Goal: Information Seeking & Learning: Get advice/opinions

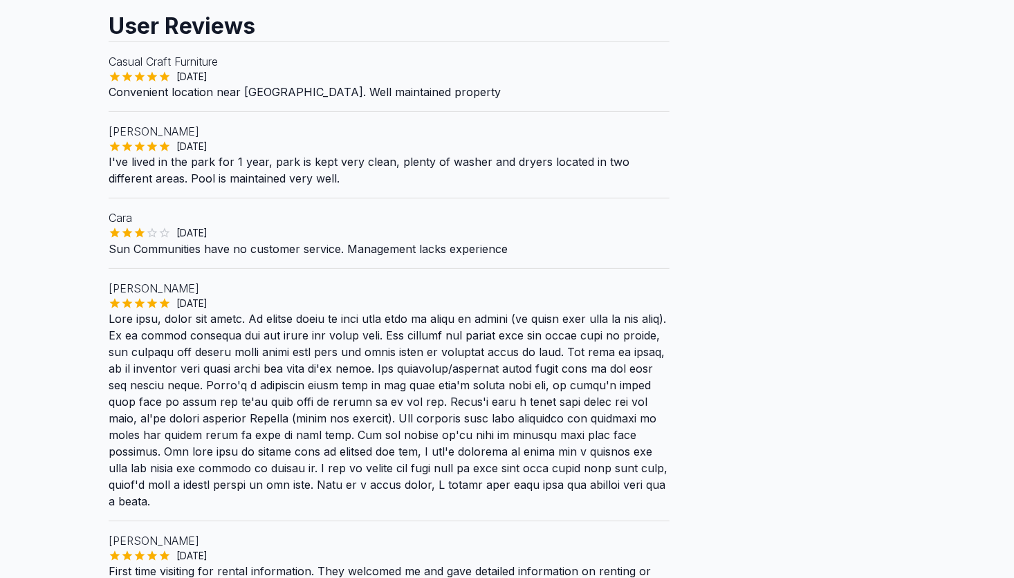
scroll to position [138, 0]
click at [509, 233] on div "[DATE]" at bounding box center [389, 233] width 561 height 14
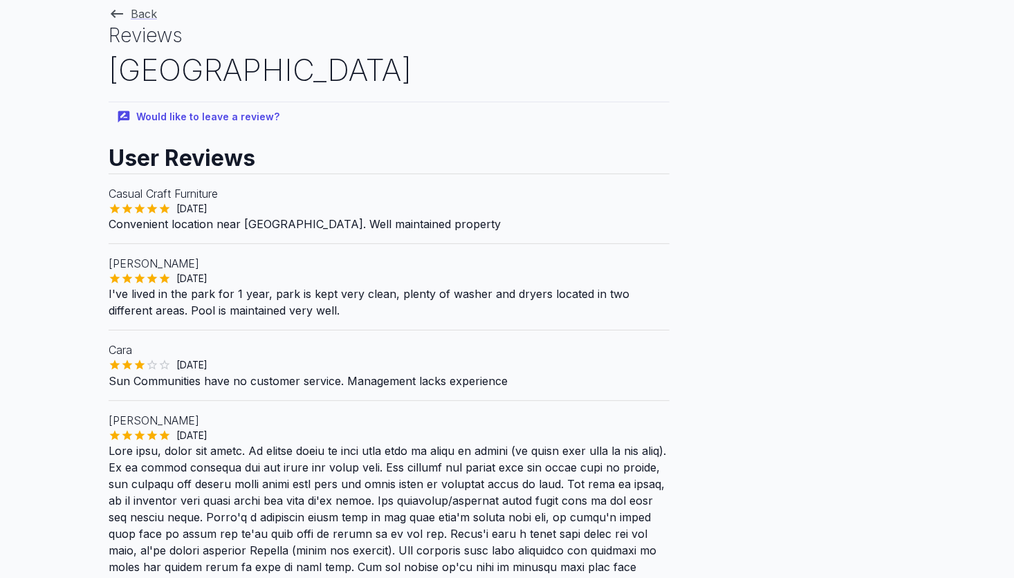
scroll to position [0, 0]
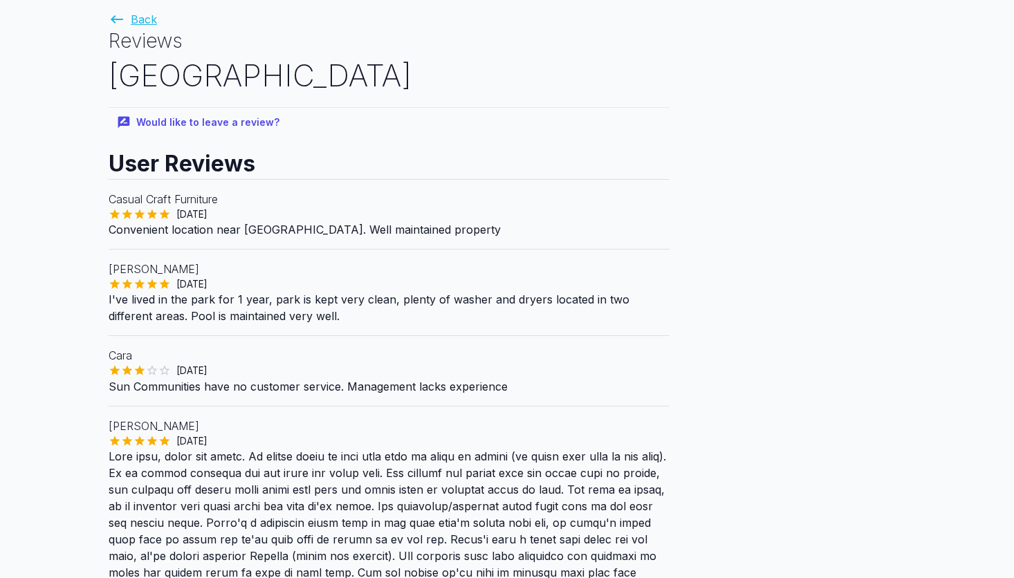
click at [115, 17] on icon at bounding box center [117, 19] width 12 height 8
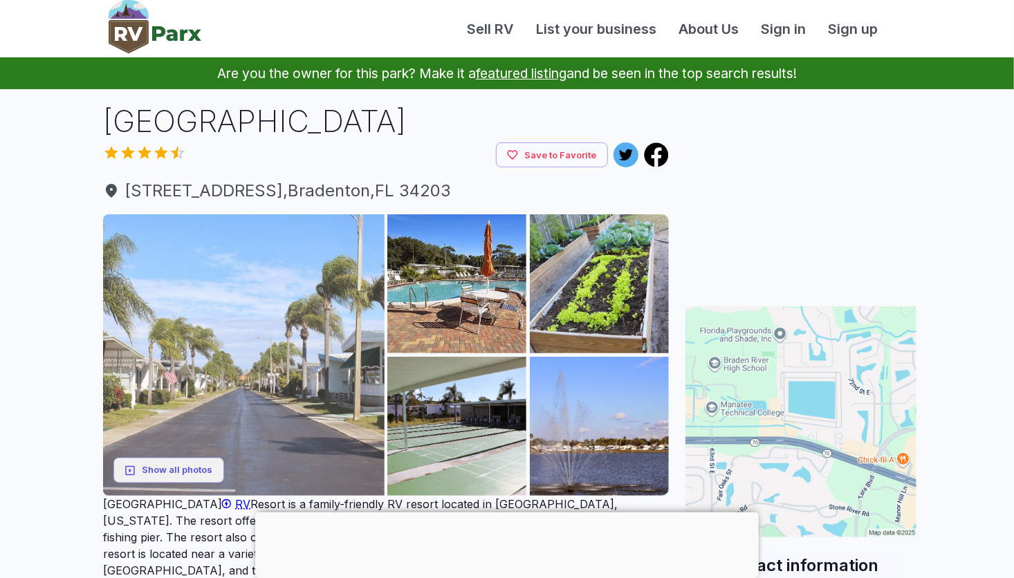
click at [165, 263] on img at bounding box center [244, 355] width 282 height 282
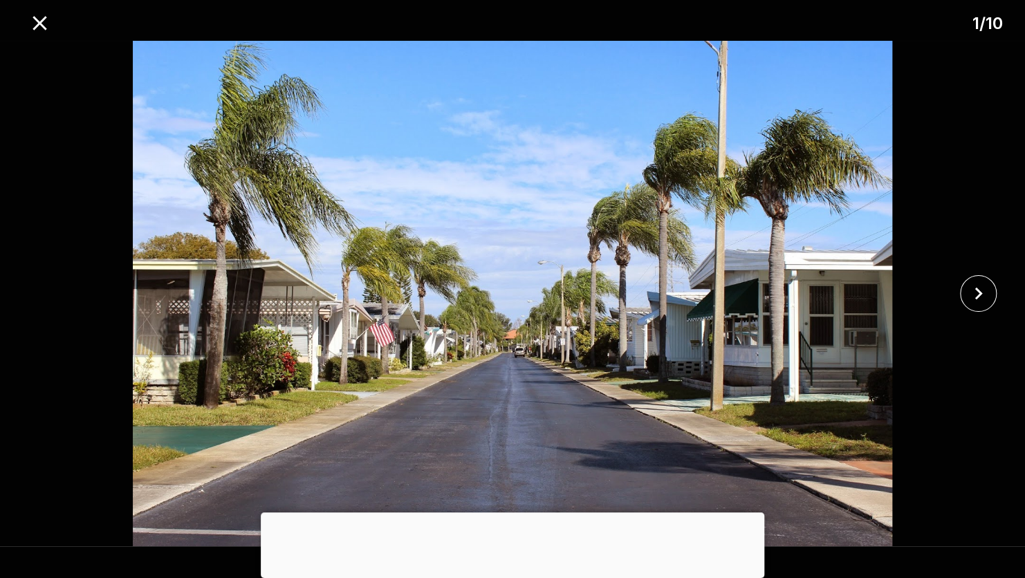
click at [502, 513] on div at bounding box center [513, 513] width 504 height 0
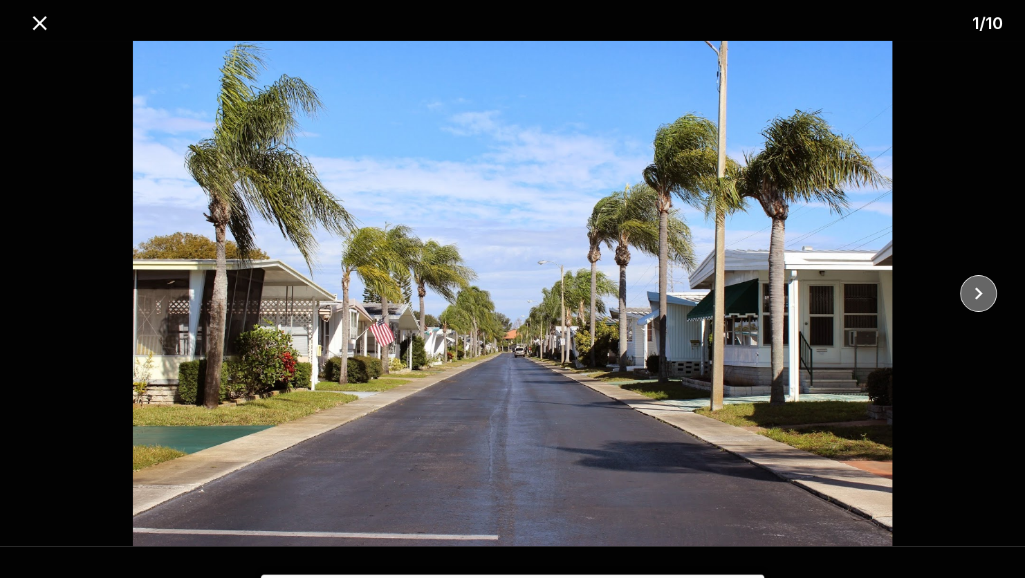
click at [979, 289] on icon "close" at bounding box center [979, 294] width 24 height 24
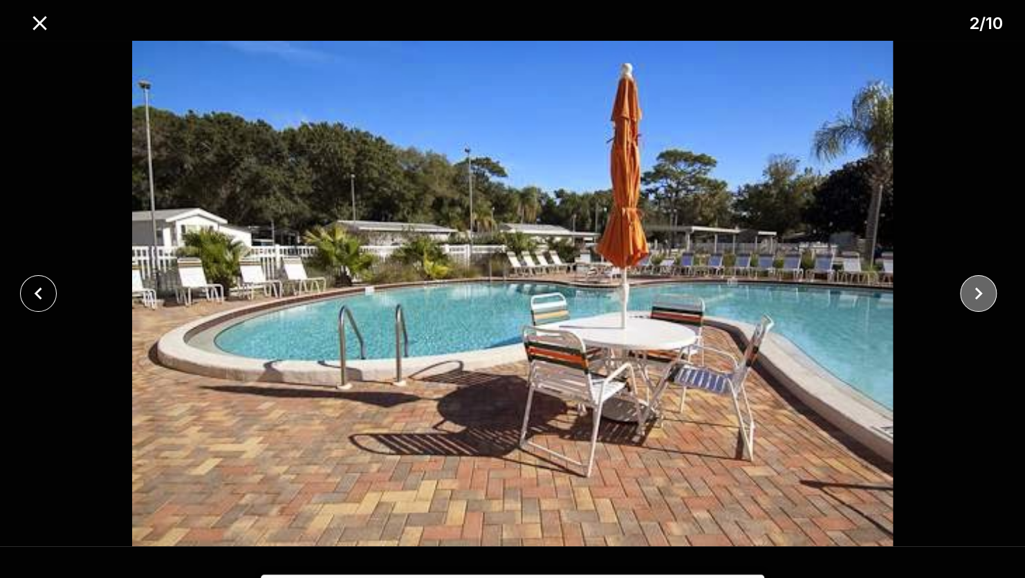
click at [979, 289] on icon "close" at bounding box center [979, 294] width 24 height 24
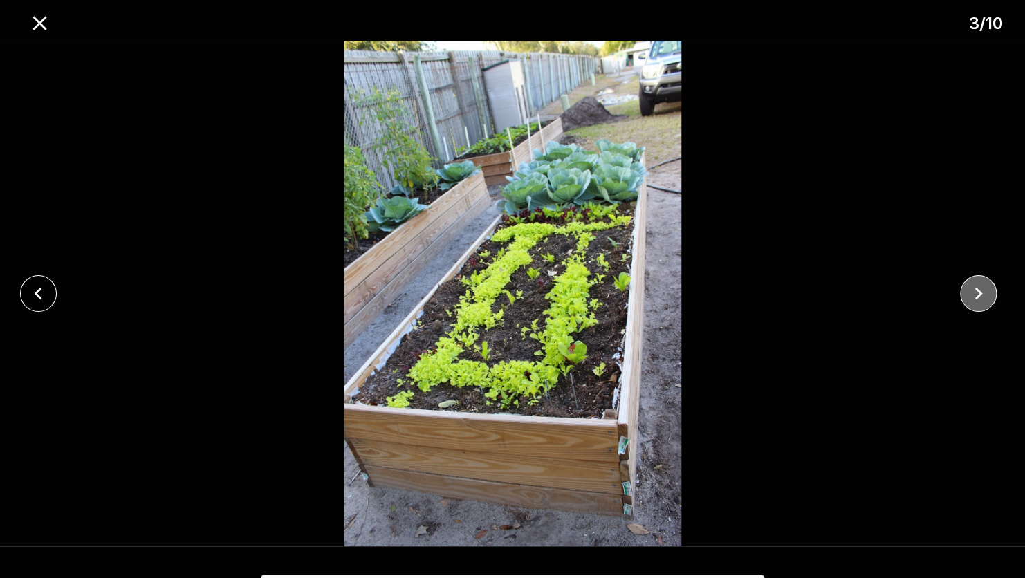
click at [979, 289] on icon "close" at bounding box center [979, 294] width 24 height 24
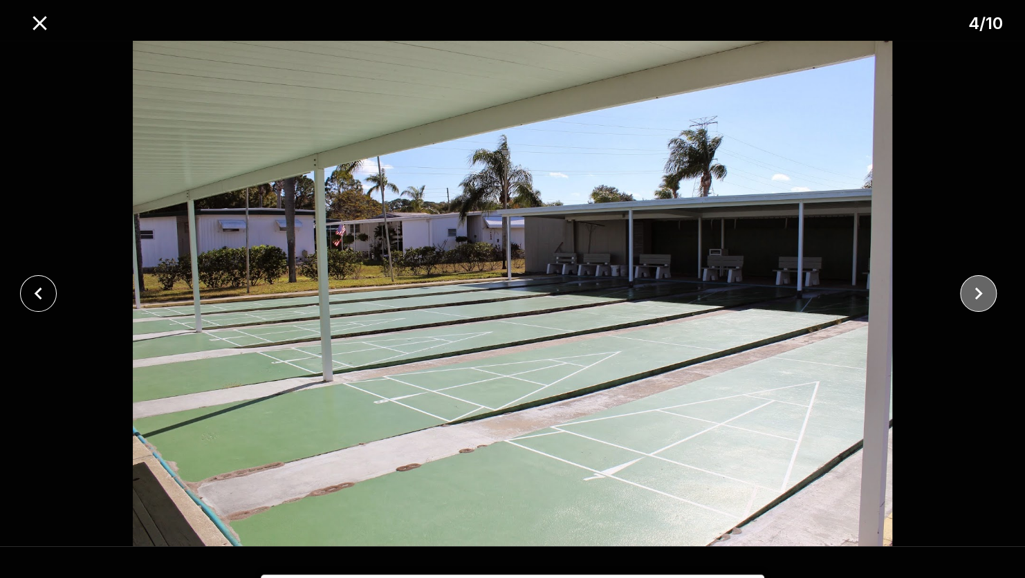
click at [979, 289] on icon "close" at bounding box center [979, 294] width 24 height 24
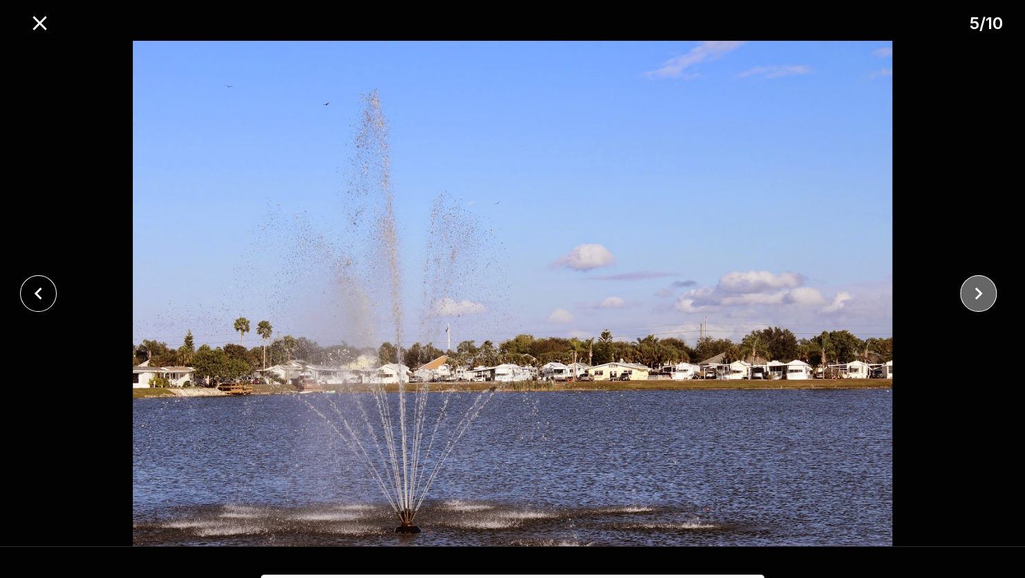
click at [979, 289] on icon "close" at bounding box center [979, 294] width 24 height 24
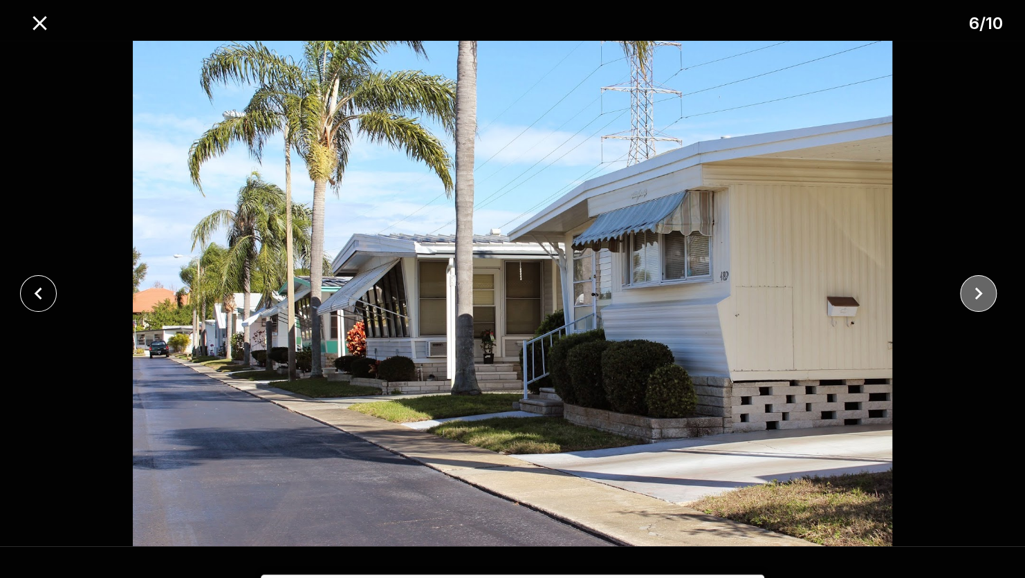
click at [979, 289] on icon "close" at bounding box center [979, 294] width 24 height 24
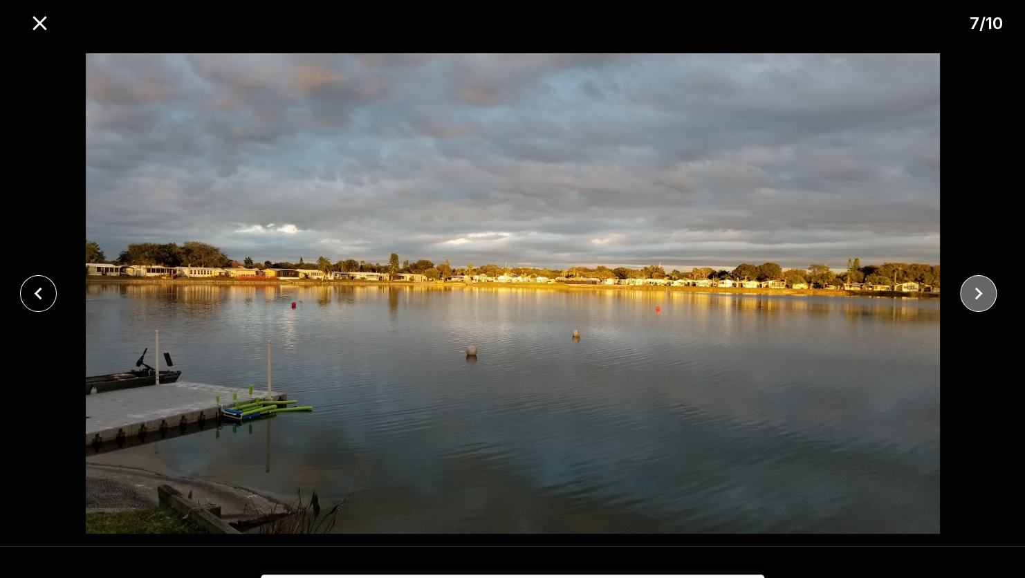
click at [979, 289] on icon "close" at bounding box center [979, 294] width 24 height 24
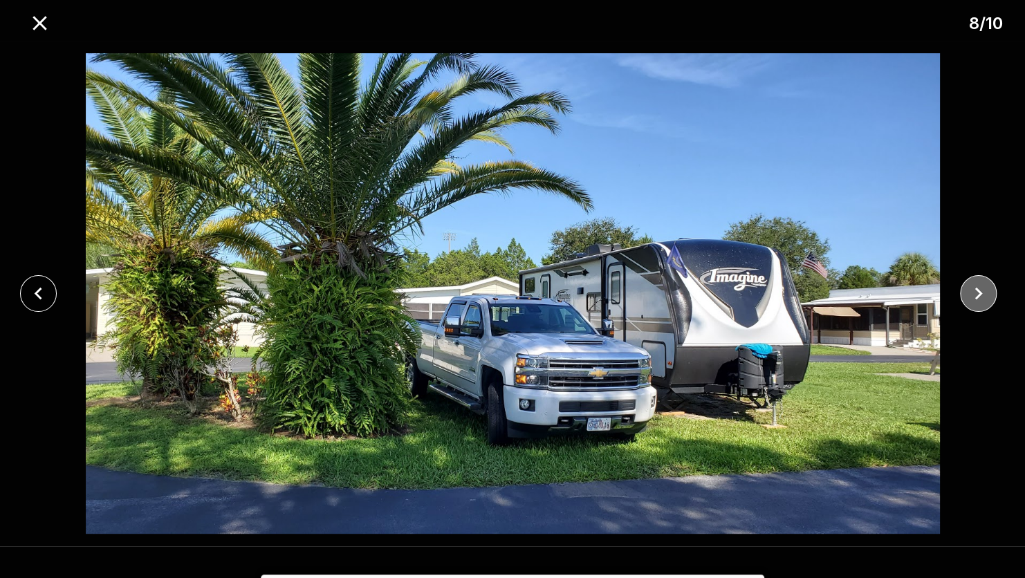
click at [979, 289] on icon "close" at bounding box center [979, 294] width 24 height 24
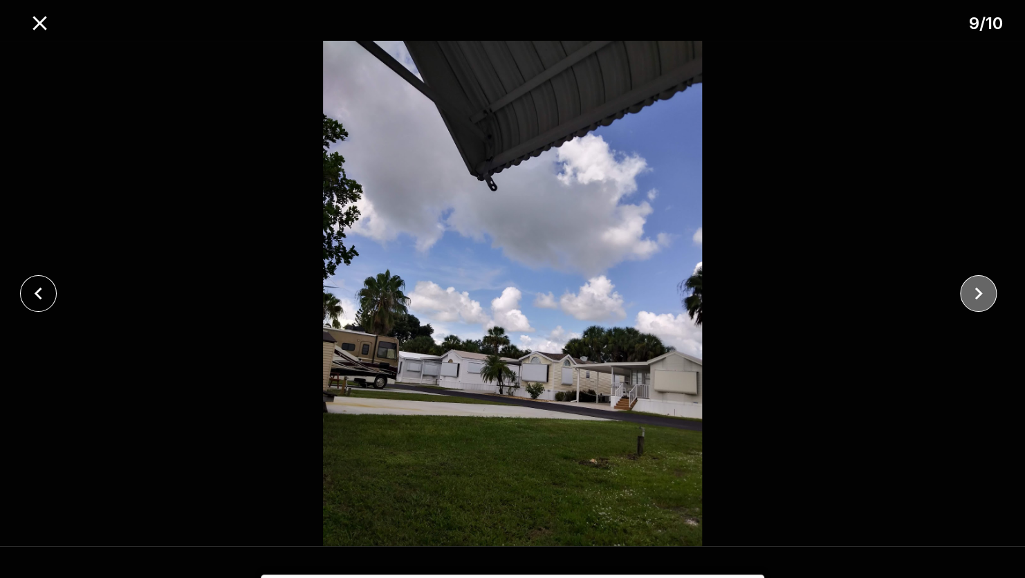
click at [979, 289] on icon "close" at bounding box center [979, 294] width 24 height 24
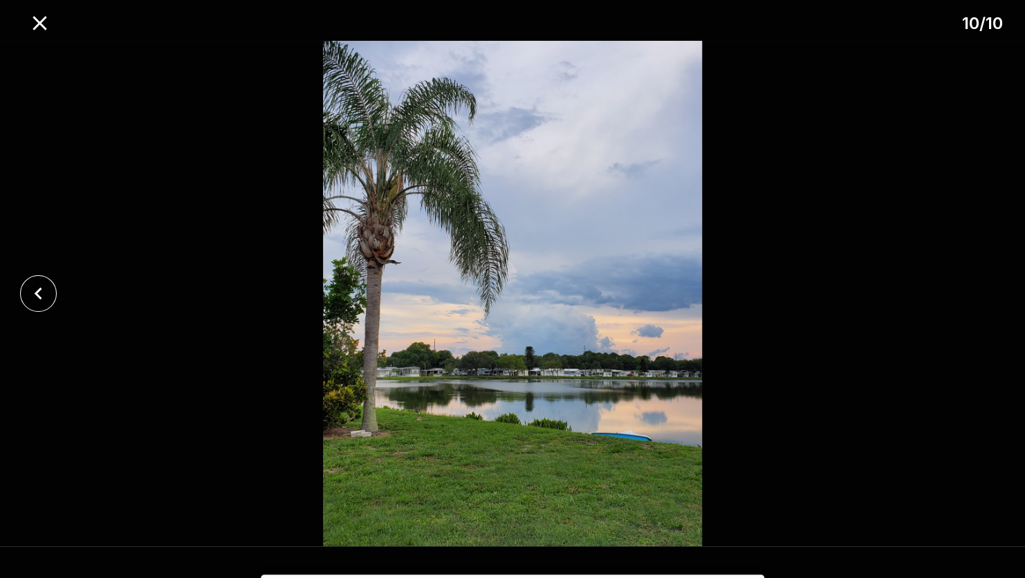
click at [979, 289] on div at bounding box center [512, 294] width 1025 height 506
click at [37, 292] on icon "close" at bounding box center [39, 294] width 8 height 12
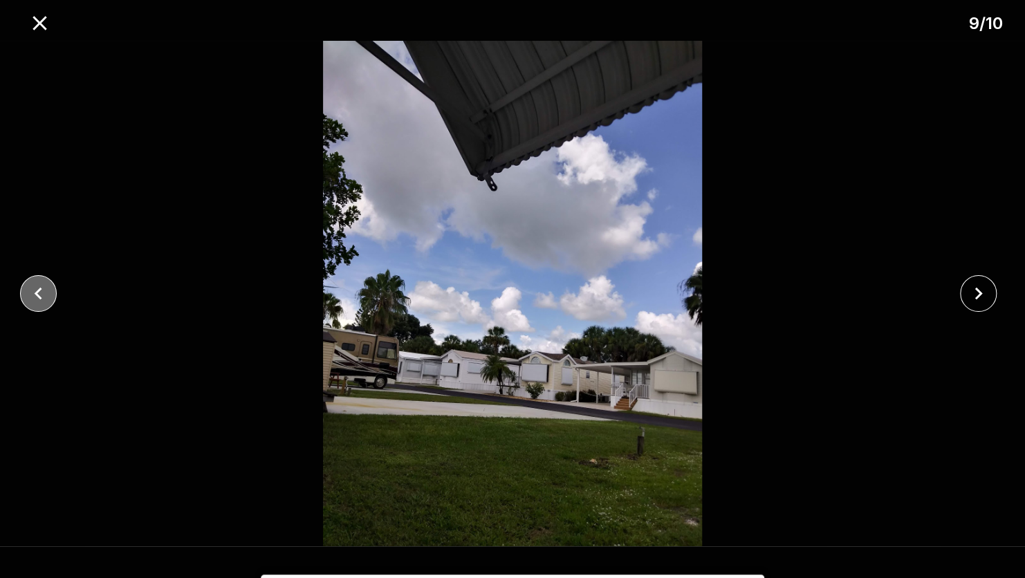
click at [37, 292] on icon "close" at bounding box center [39, 294] width 8 height 12
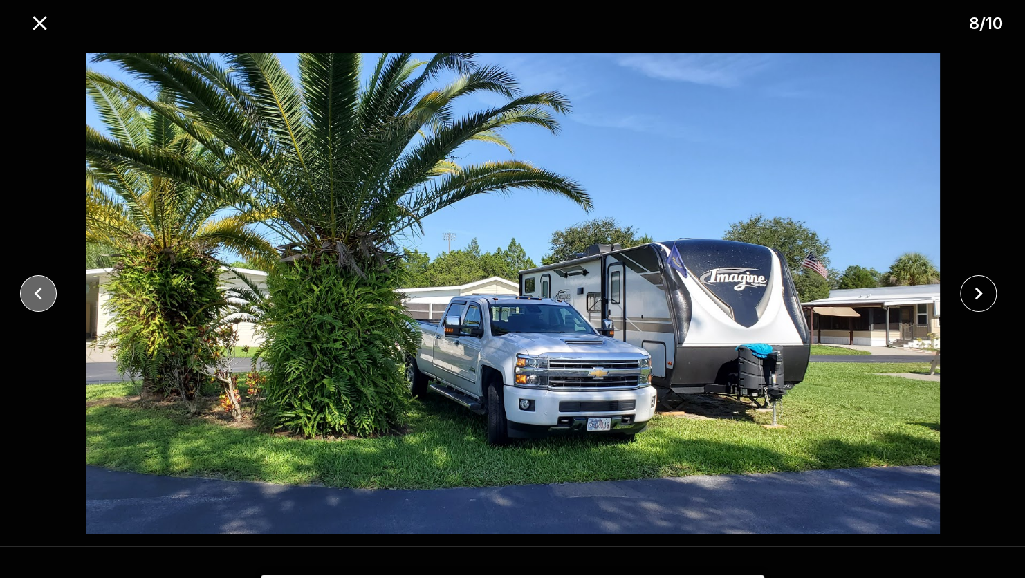
click at [37, 292] on icon "close" at bounding box center [39, 294] width 8 height 12
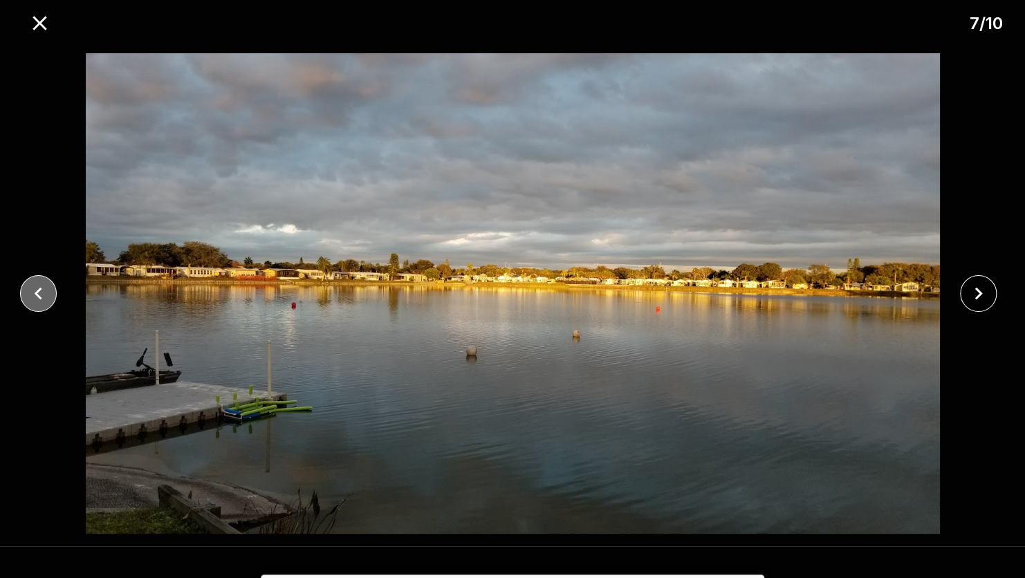
click at [37, 292] on icon "close" at bounding box center [39, 294] width 8 height 12
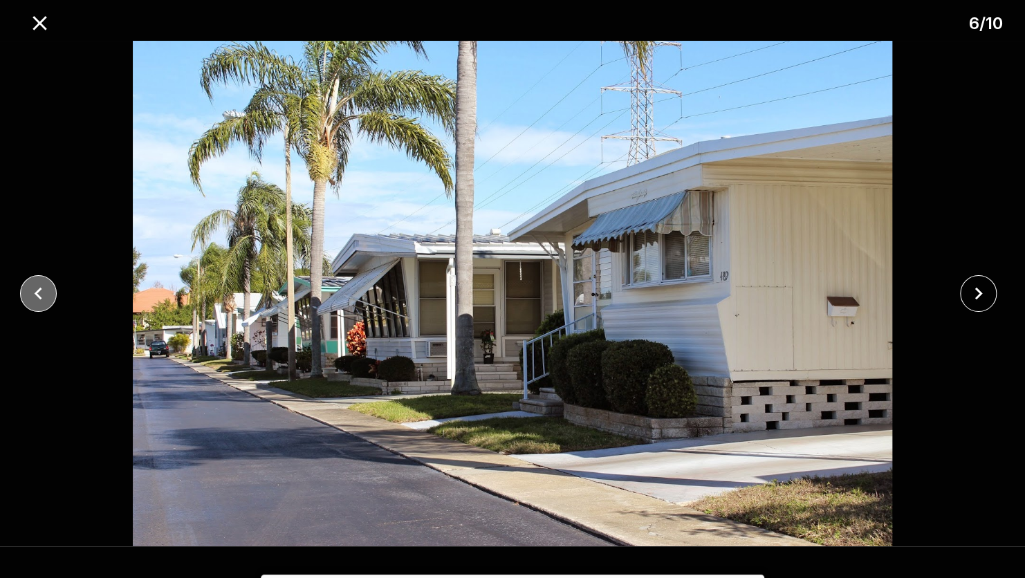
click at [37, 292] on icon "close" at bounding box center [39, 294] width 8 height 12
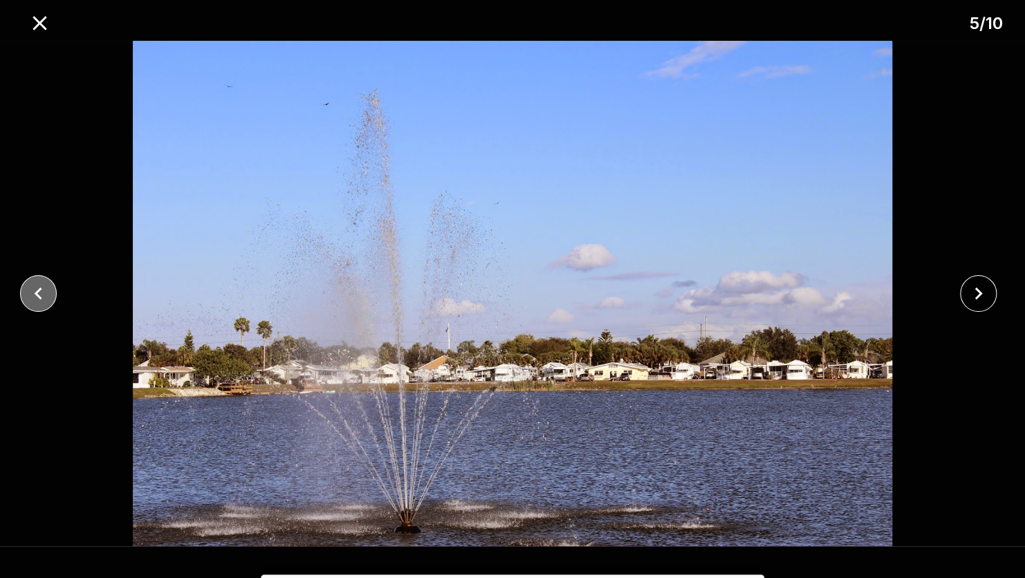
click at [37, 292] on icon "close" at bounding box center [39, 294] width 8 height 12
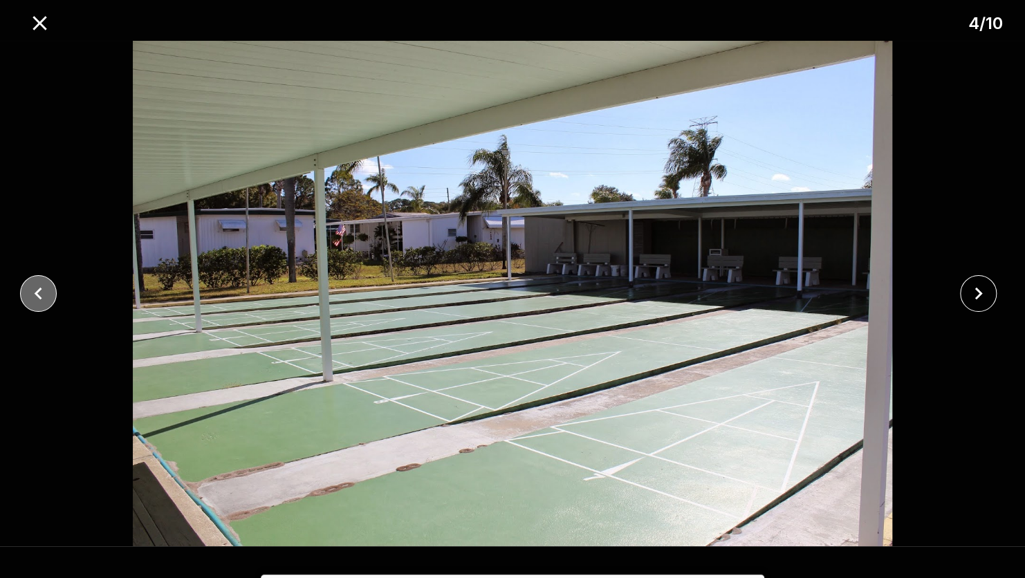
click at [37, 292] on icon "close" at bounding box center [39, 294] width 8 height 12
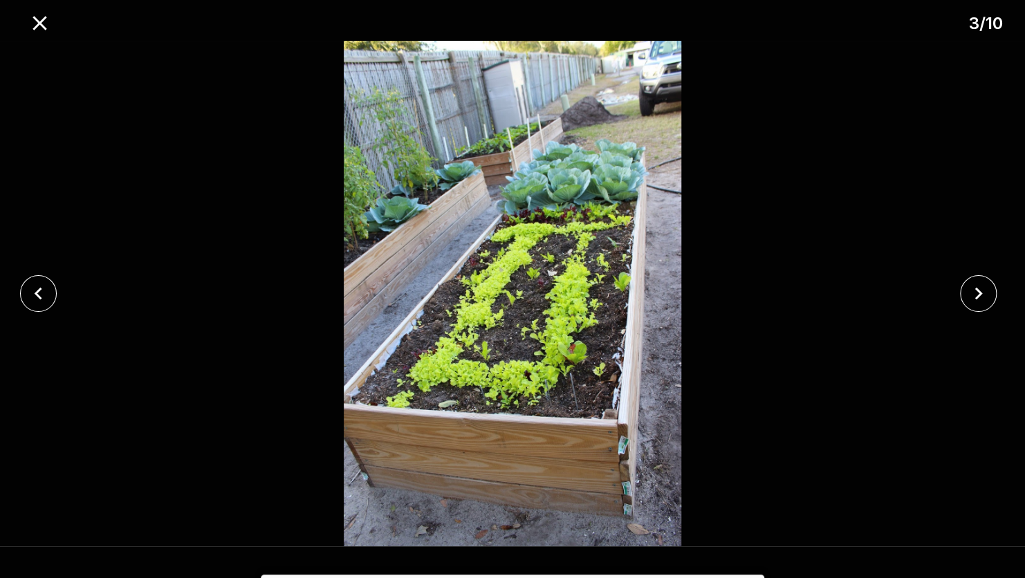
click at [161, 328] on img at bounding box center [513, 294] width 854 height 506
click at [39, 295] on icon "close" at bounding box center [38, 294] width 24 height 24
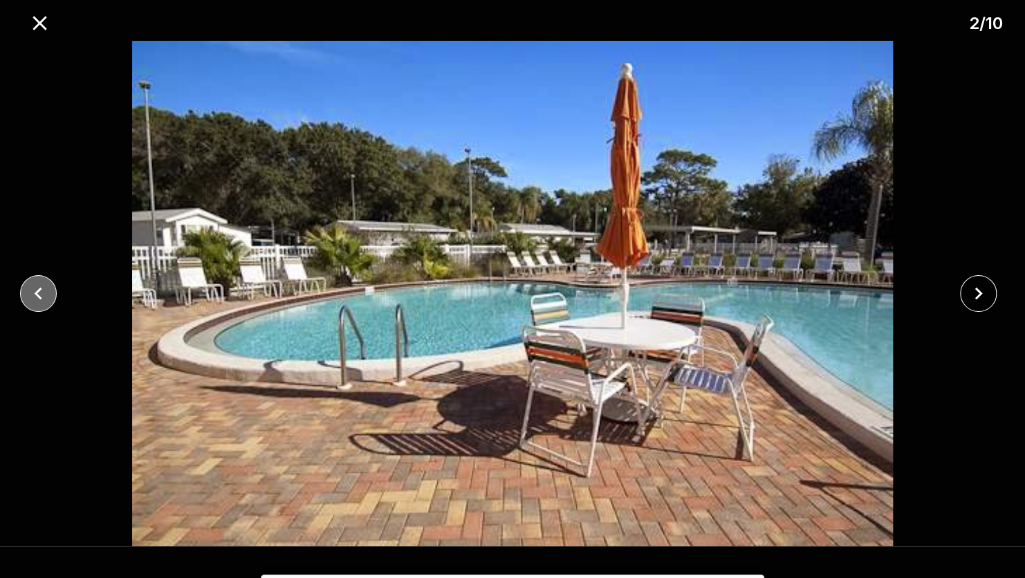
click button "close" at bounding box center [38, 293] width 37 height 37
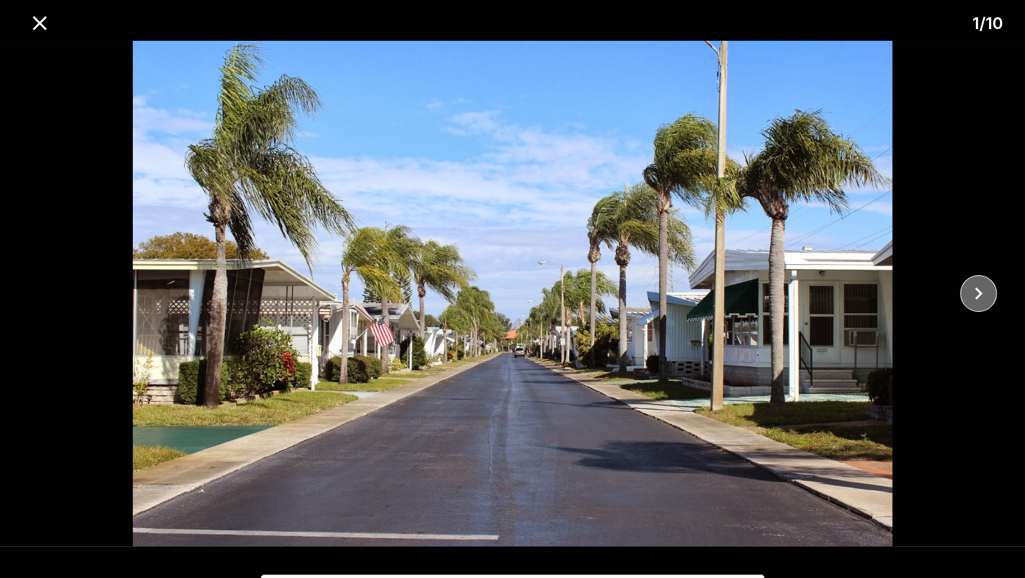
click at [971, 296] on icon "close" at bounding box center [979, 294] width 24 height 24
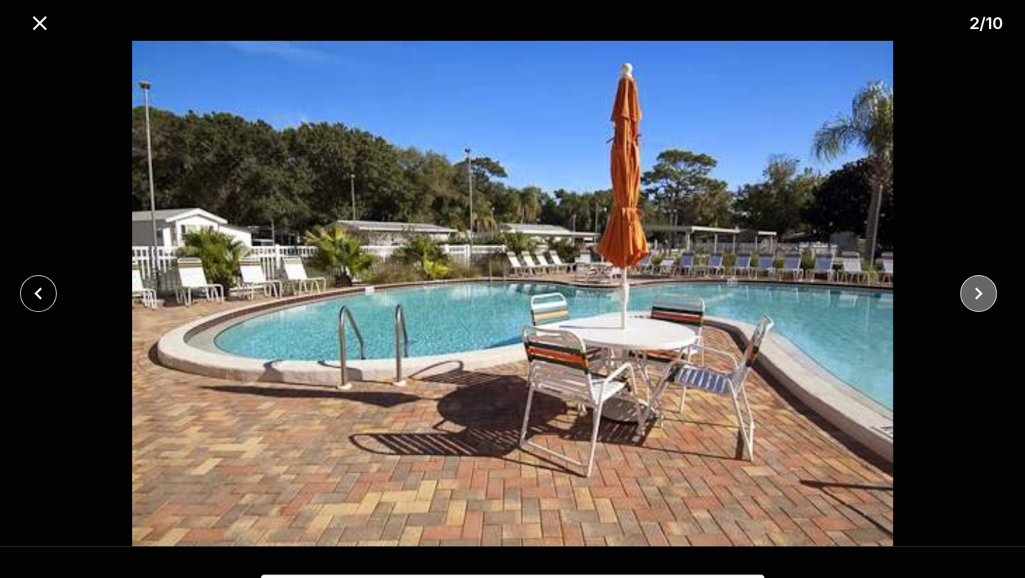
click at [971, 296] on icon "close" at bounding box center [979, 294] width 24 height 24
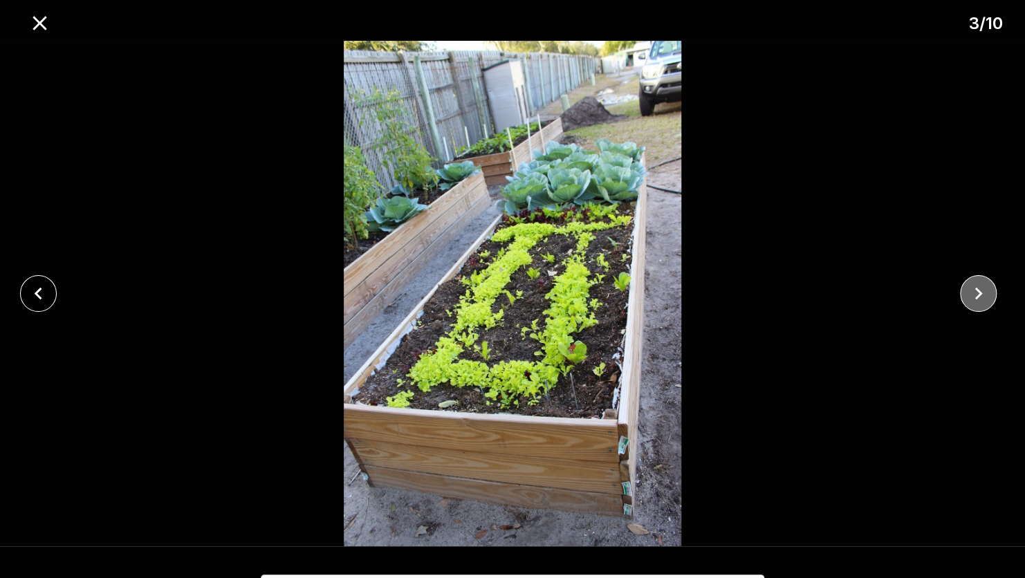
click at [971, 296] on icon "close" at bounding box center [979, 294] width 24 height 24
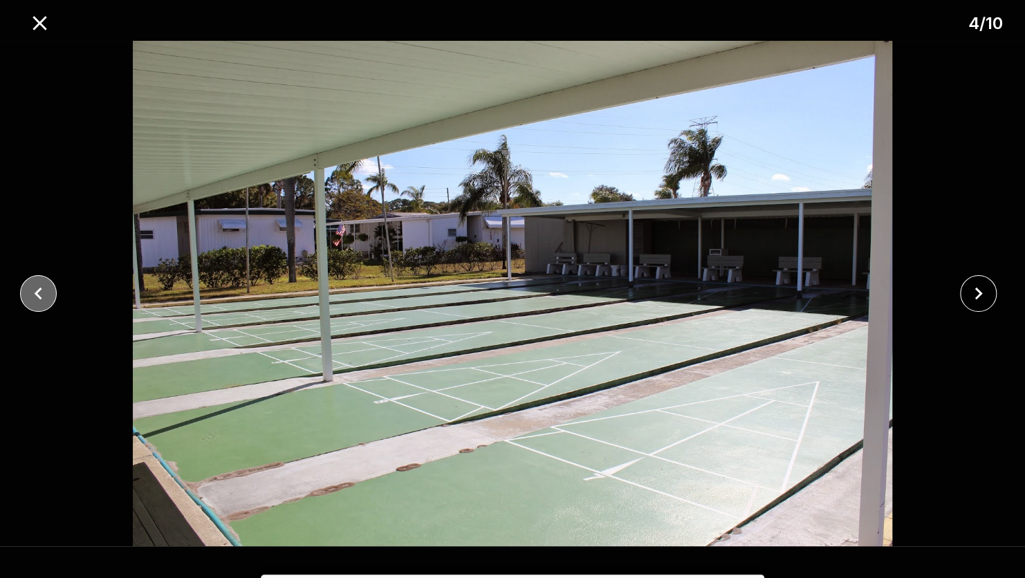
click at [35, 296] on icon "close" at bounding box center [38, 294] width 24 height 24
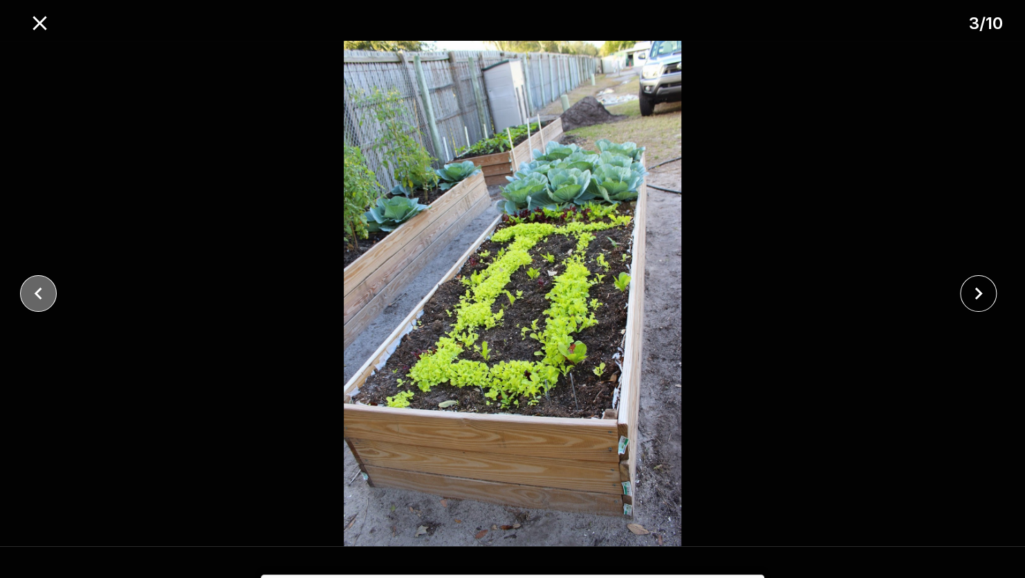
click at [44, 289] on icon "close" at bounding box center [38, 294] width 24 height 24
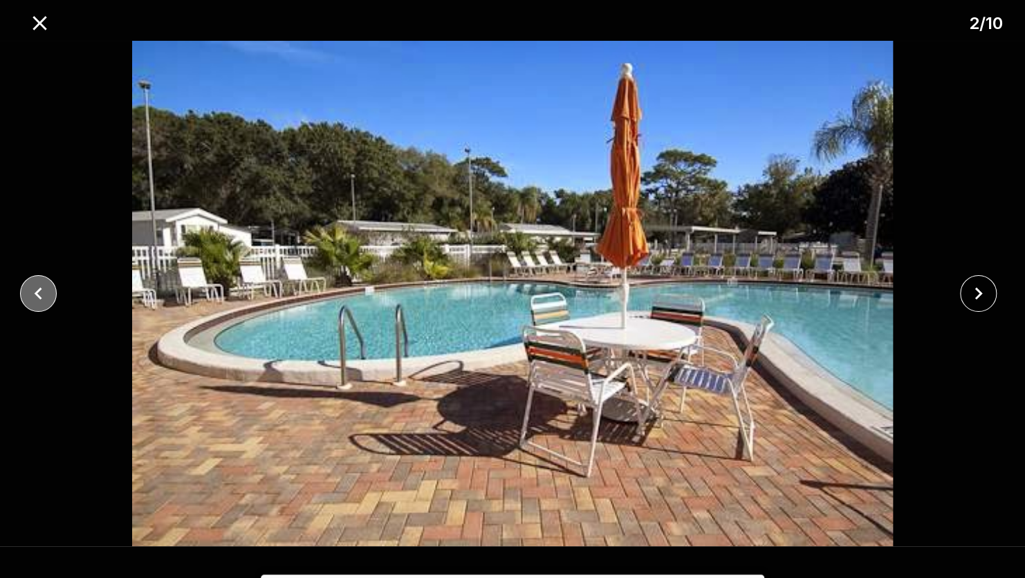
click at [44, 289] on icon "close" at bounding box center [38, 294] width 24 height 24
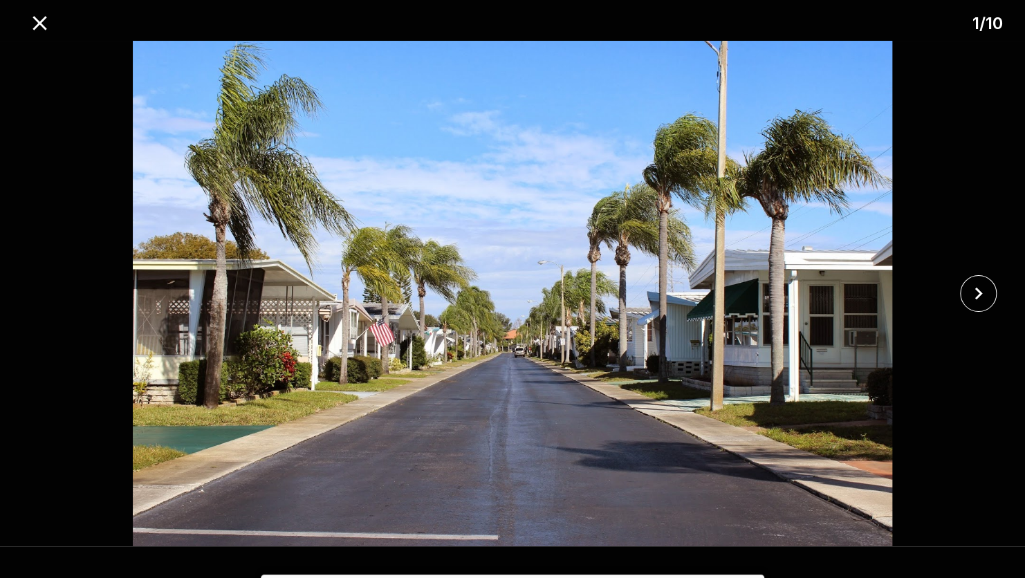
click at [44, 289] on div at bounding box center [512, 294] width 1025 height 506
click at [39, 25] on icon "close" at bounding box center [40, 23] width 14 height 14
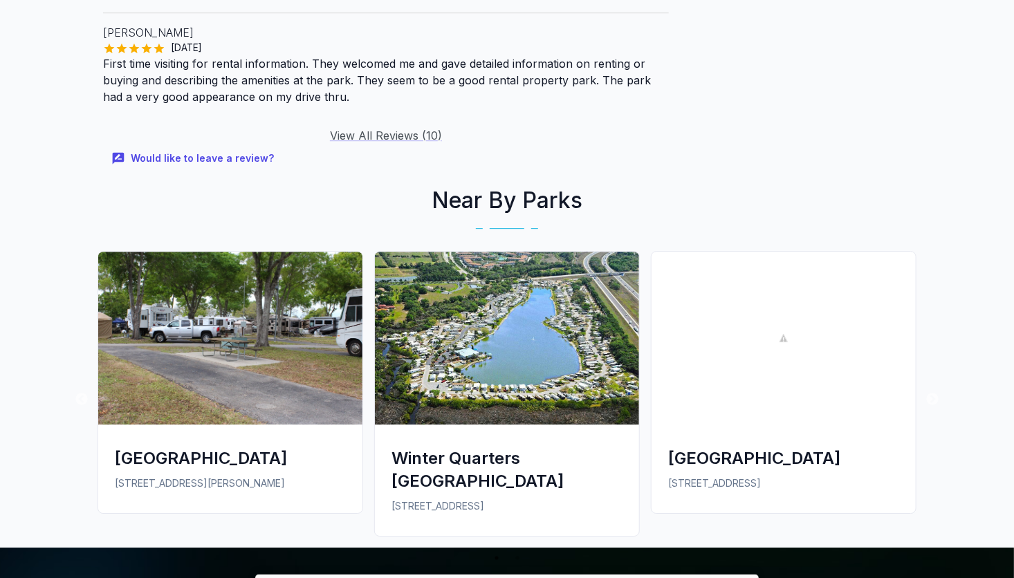
scroll to position [2023, 0]
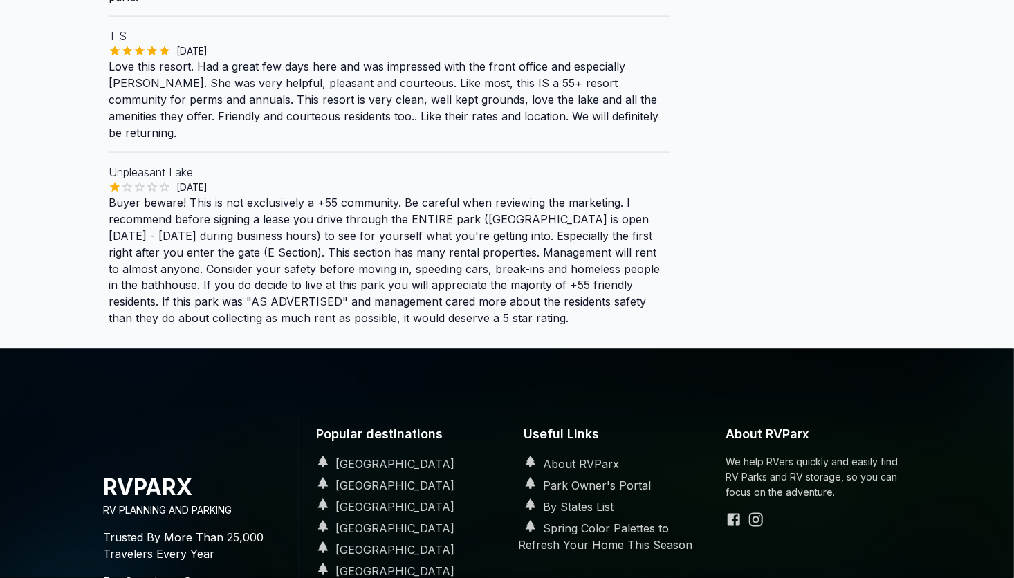
scroll to position [1011, 0]
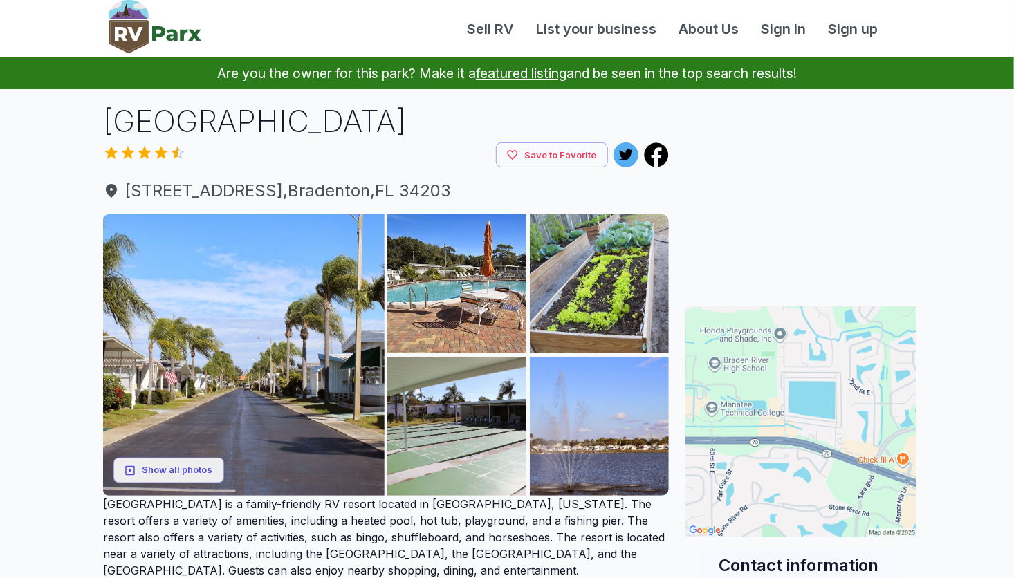
scroll to position [2023, 0]
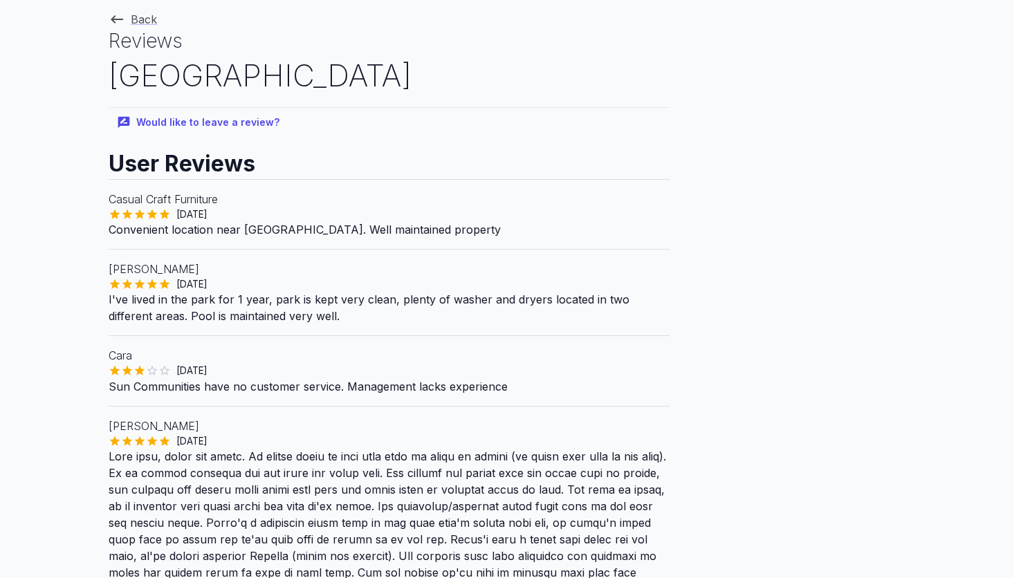
scroll to position [1011, 0]
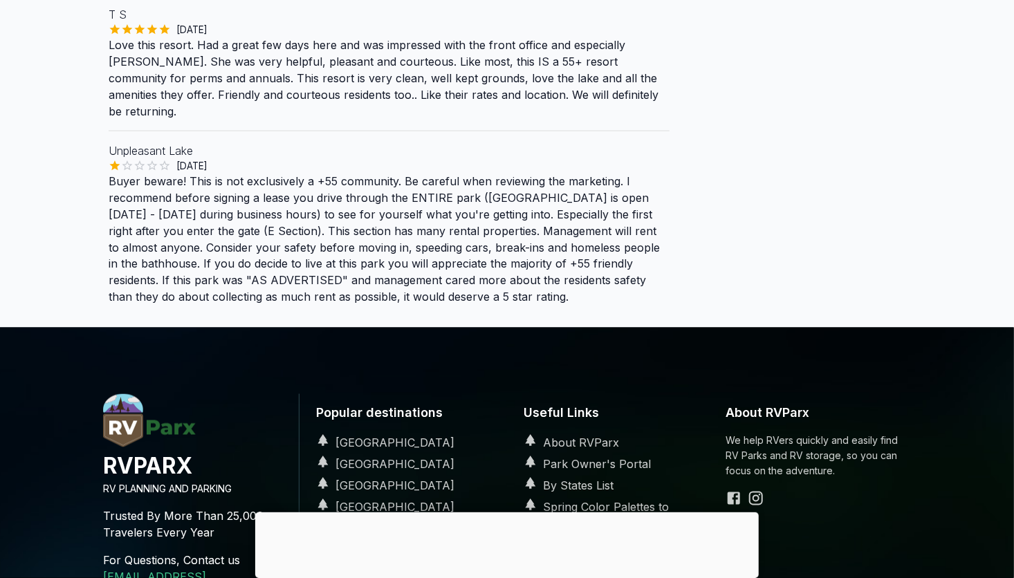
click at [505, 513] on div at bounding box center [507, 513] width 504 height 0
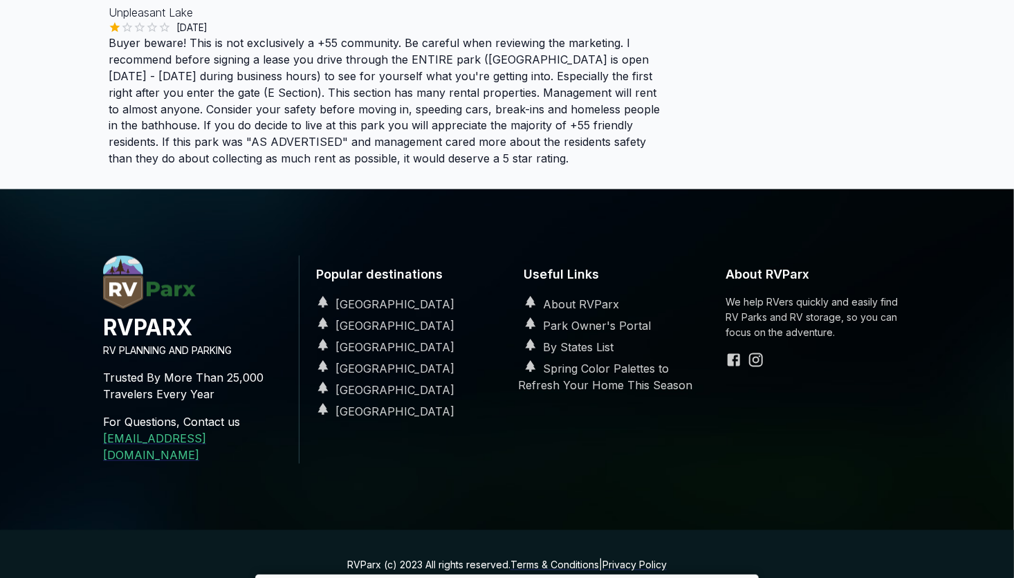
scroll to position [1196, 0]
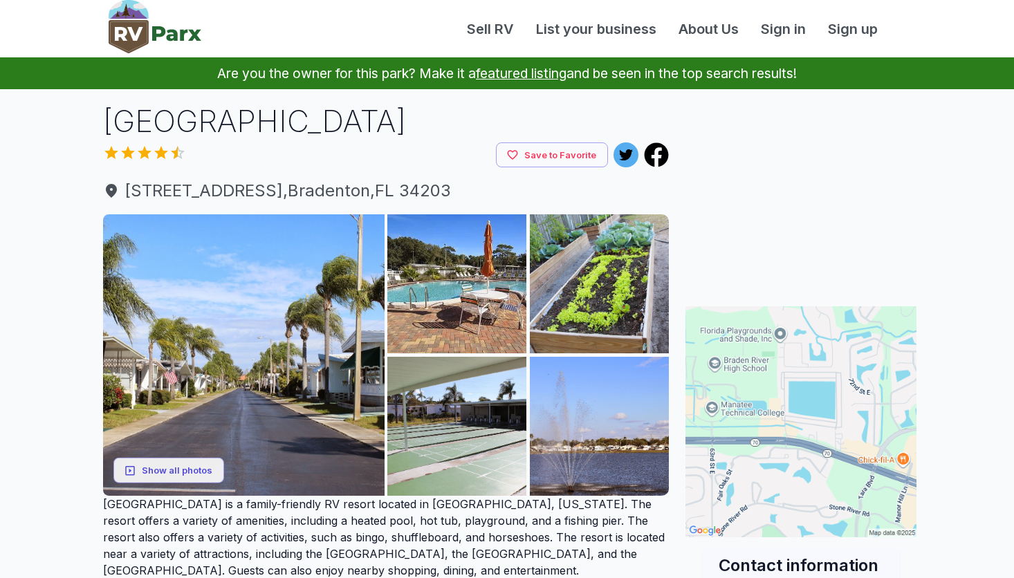
scroll to position [2023, 0]
